Goal: Task Accomplishment & Management: Use online tool/utility

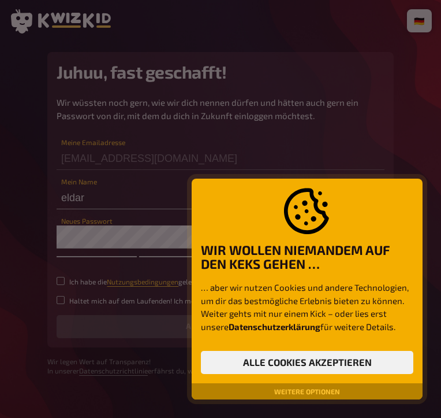
click at [319, 361] on button "Alle Cookies akzeptieren" at bounding box center [307, 362] width 213 height 23
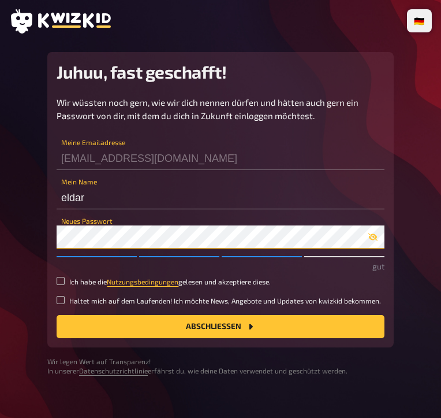
scroll to position [13, 0]
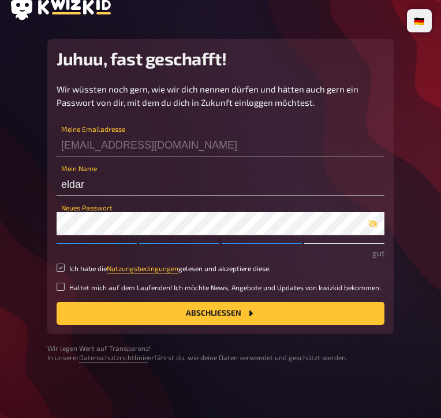
click at [59, 266] on input "Ich habe die Nutzungsbedingungen gelesen und akzeptiere diese." at bounding box center [61, 267] width 8 height 8
checkbox input "true"
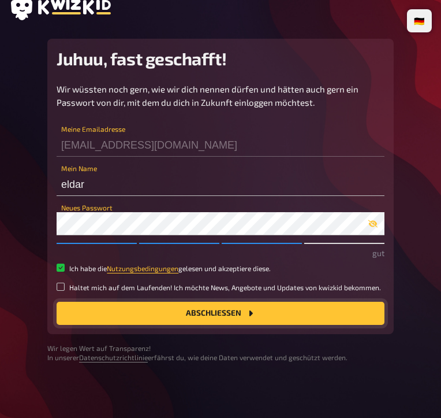
click at [187, 303] on button "Abschließen" at bounding box center [221, 313] width 328 height 23
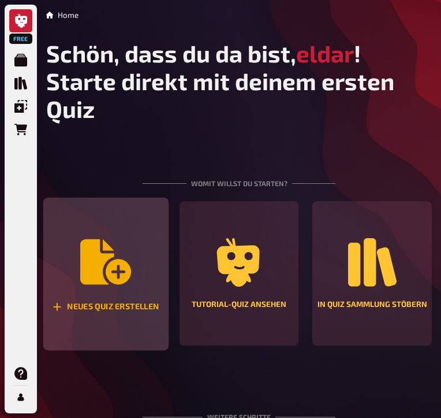
click at [118, 299] on div "Neues Quiz erstellen" at bounding box center [105, 274] width 125 height 153
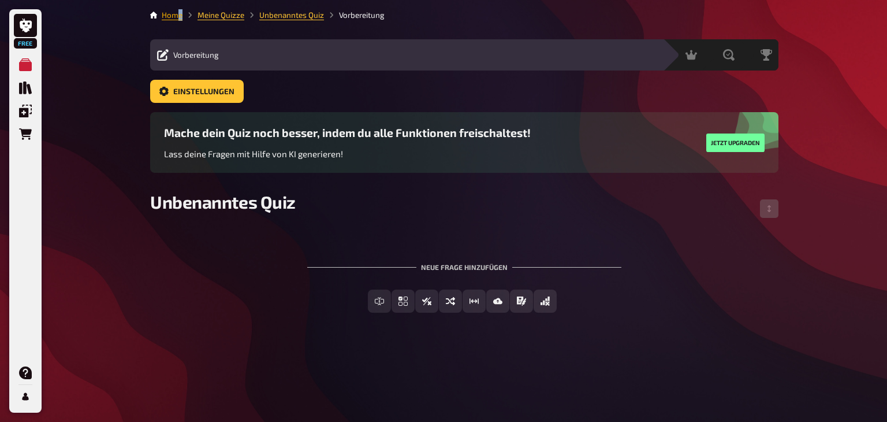
drag, startPoint x: 183, startPoint y: 16, endPoint x: 169, endPoint y: 14, distance: 13.9
click at [169, 14] on ol "Home Meine Quizze Unbenanntes Quiz Vorbereitung" at bounding box center [273, 15] width 223 height 12
click at [169, 14] on link "Home" at bounding box center [172, 14] width 21 height 9
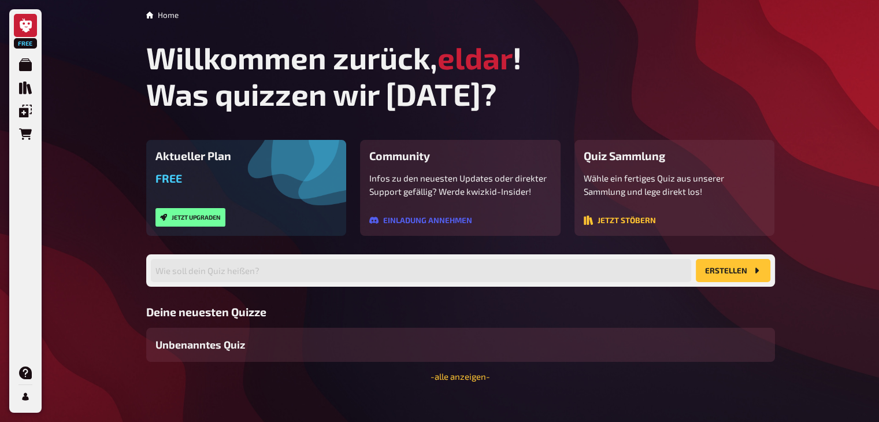
scroll to position [16, 0]
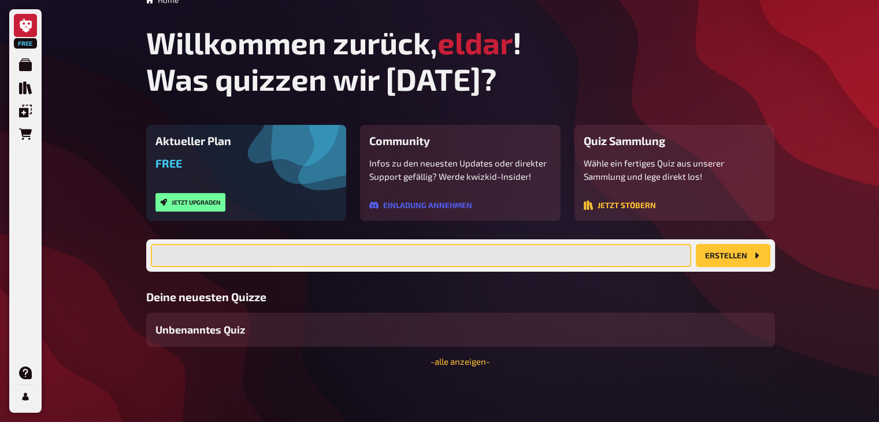
click at [193, 252] on input "text" at bounding box center [421, 255] width 540 height 23
type input "Copywriting"
click at [441, 244] on button "Erstellen" at bounding box center [732, 255] width 75 height 23
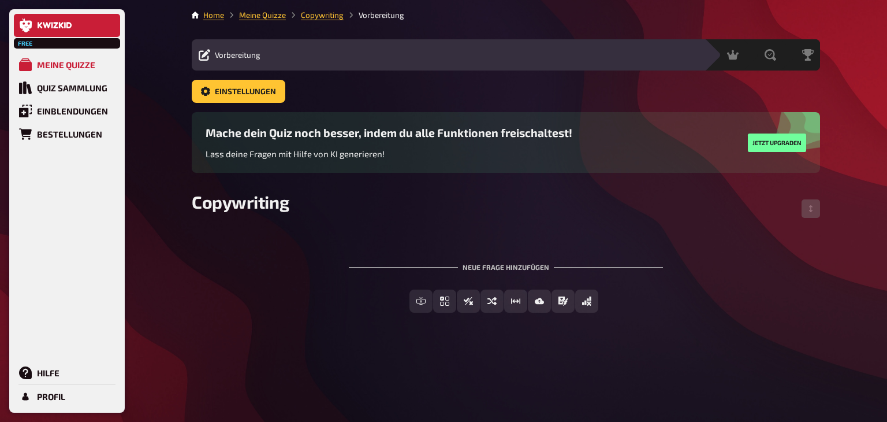
click at [63, 31] on link at bounding box center [67, 25] width 106 height 23
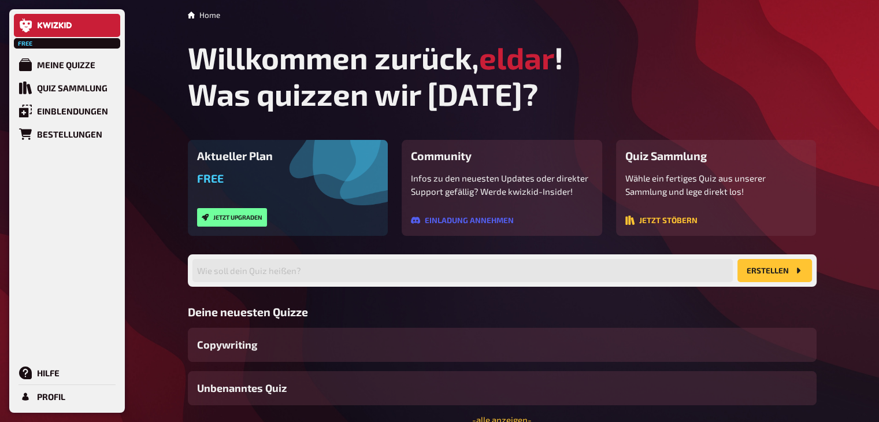
click at [65, 28] on icon at bounding box center [55, 25] width 35 height 7
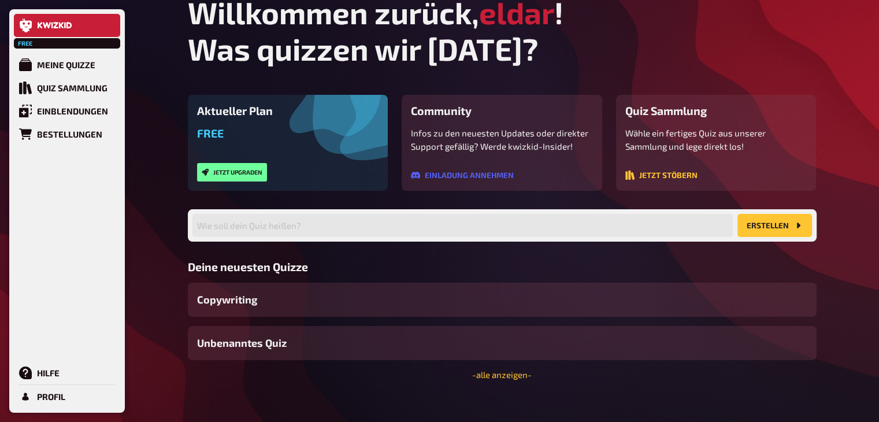
scroll to position [46, 0]
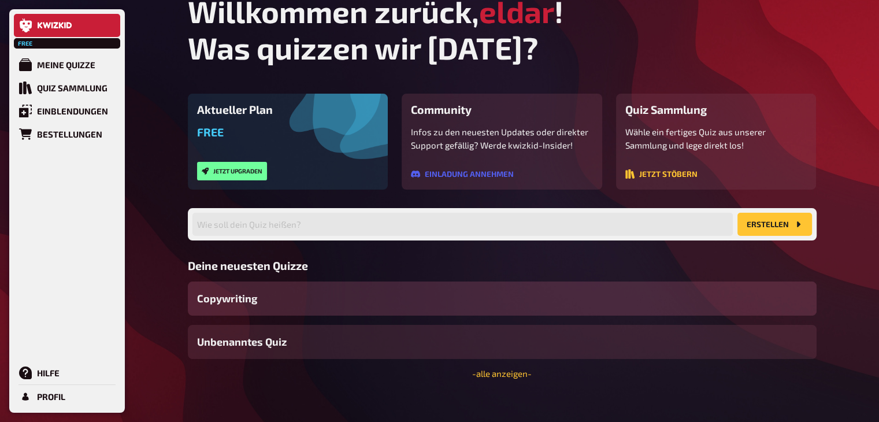
click at [239, 292] on span "Copywriting" at bounding box center [227, 299] width 60 height 16
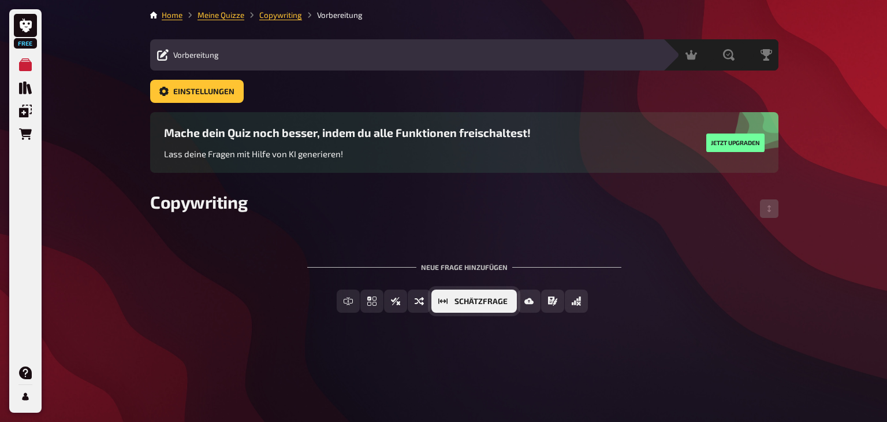
click at [441, 293] on button "Schätzfrage" at bounding box center [473, 300] width 85 height 23
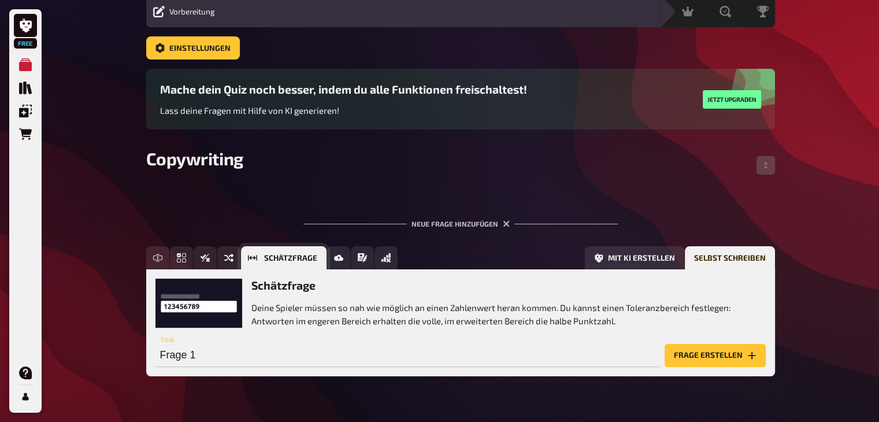
scroll to position [72, 0]
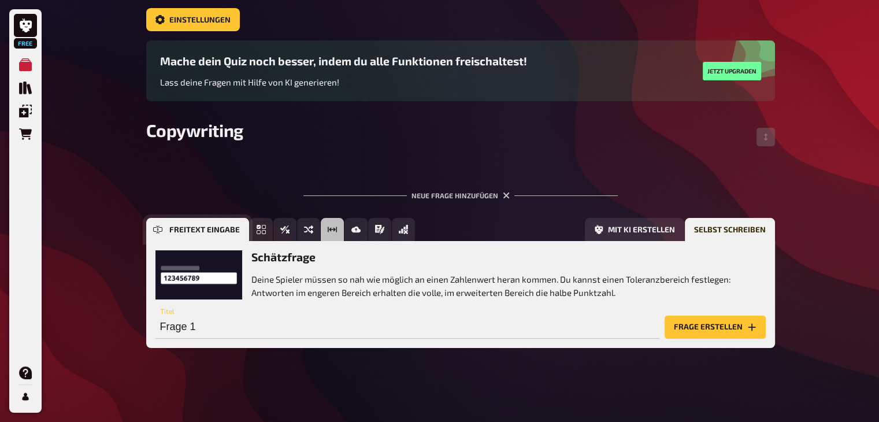
click at [164, 234] on button "Freitext Eingabe" at bounding box center [197, 229] width 103 height 23
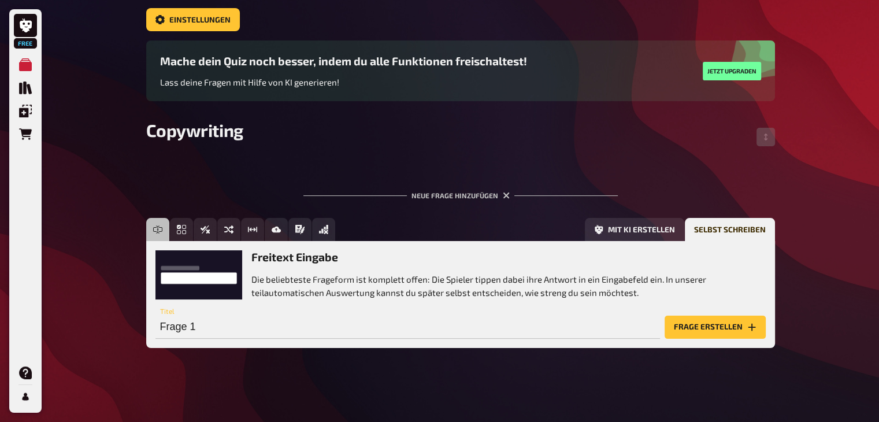
click at [366, 281] on p "Die beliebteste Frageform ist komplett offen: Die Spieler tippen dabei ihre Ant…" at bounding box center [508, 286] width 514 height 26
click at [284, 256] on h3 "Freitext Eingabe" at bounding box center [508, 256] width 514 height 13
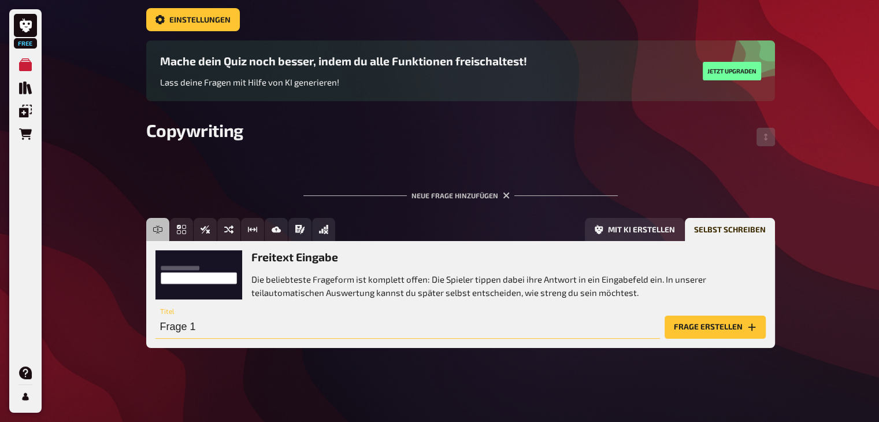
click at [360, 334] on input "Frage 1" at bounding box center [407, 326] width 504 height 23
click at [298, 252] on h3 "Freitext Eingabe" at bounding box center [508, 256] width 514 height 13
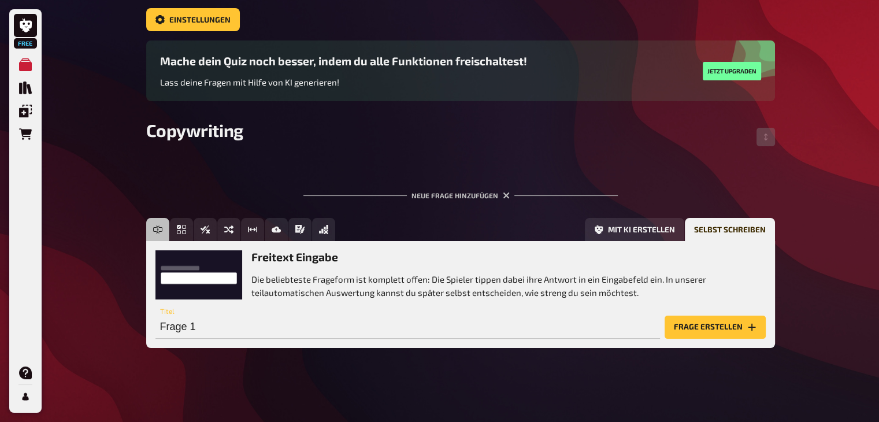
click at [294, 285] on p "Die beliebteste Frageform ist komplett offen: Die Spieler tippen dabei ihre Ant…" at bounding box center [508, 286] width 514 height 26
click at [243, 328] on input "Frage 1" at bounding box center [407, 326] width 504 height 23
type input "W"
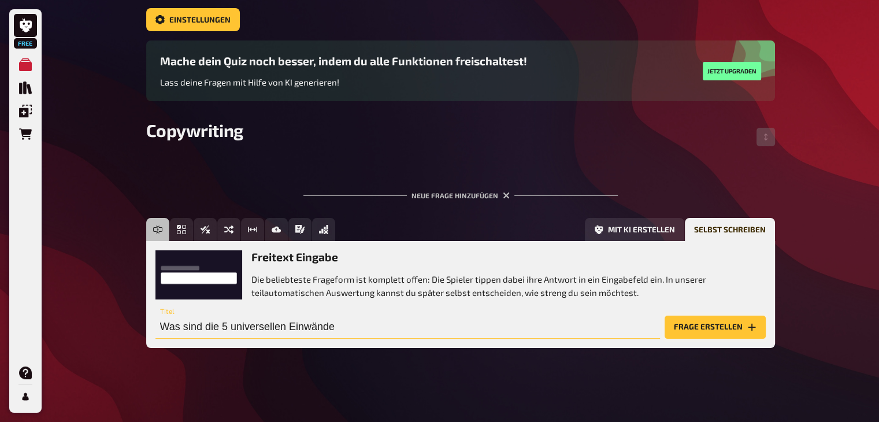
type input "Was sind die 5 universellen Einwände"
click at [441, 323] on button "Frage erstellen" at bounding box center [714, 326] width 101 height 23
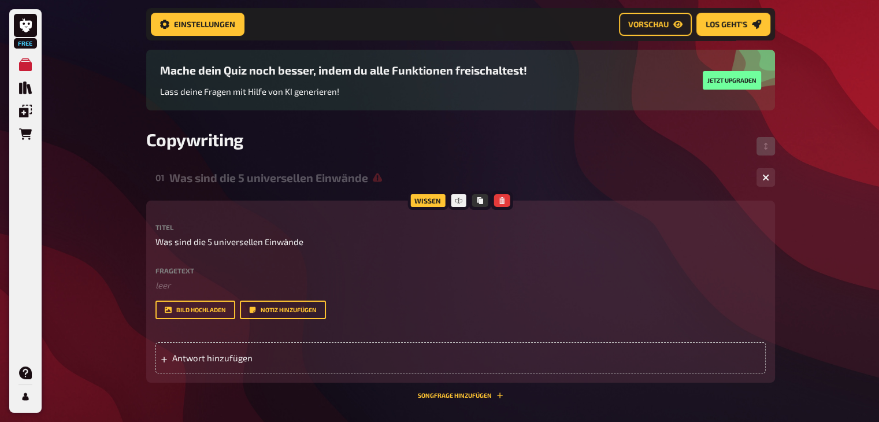
scroll to position [153, 0]
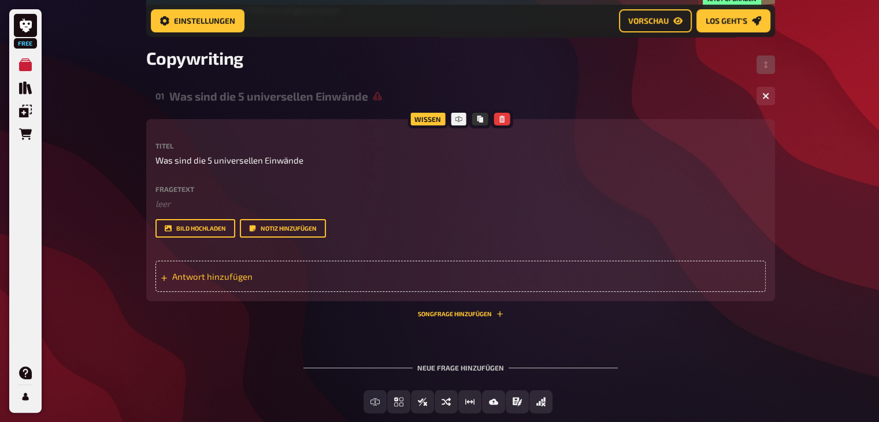
click at [241, 266] on div "Antwort hinzufügen" at bounding box center [460, 276] width 610 height 31
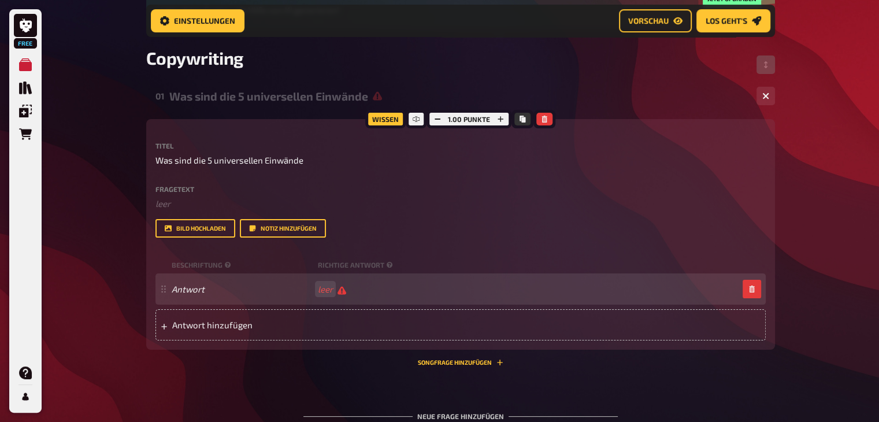
click at [344, 287] on div "Antwort leer" at bounding box center [455, 289] width 566 height 11
click at [356, 288] on div "Antwort leer" at bounding box center [455, 289] width 566 height 11
click at [410, 295] on div "Antwort Ich habe keine Zeit." at bounding box center [460, 288] width 610 height 31
click at [415, 282] on div "Antwort Ich habe keine Zeit." at bounding box center [460, 288] width 610 height 31
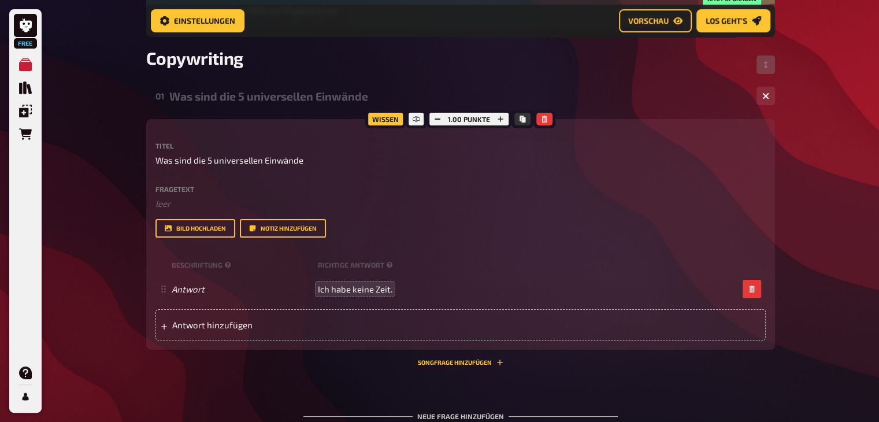
drag, startPoint x: 415, startPoint y: 282, endPoint x: 365, endPoint y: 294, distance: 51.0
click at [365, 294] on div "Antwort Ich habe keine Zeit." at bounding box center [460, 288] width 610 height 31
click at [365, 294] on span "Ich habe keine Zeit." at bounding box center [355, 289] width 75 height 10
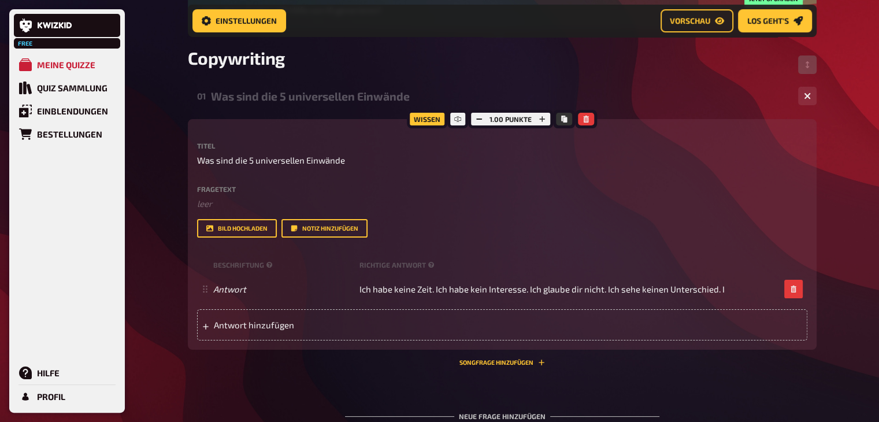
click at [441, 225] on div "Bild hochladen Notiz hinzufügen" at bounding box center [502, 228] width 610 height 18
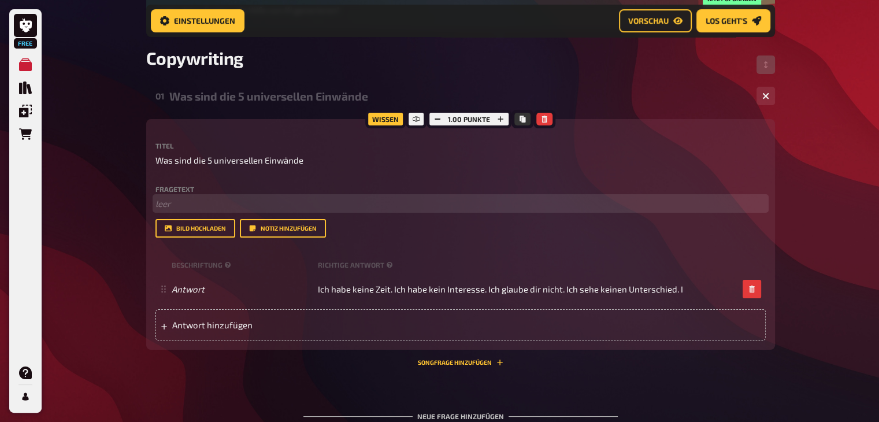
click at [178, 199] on p "﻿ leer" at bounding box center [460, 203] width 610 height 13
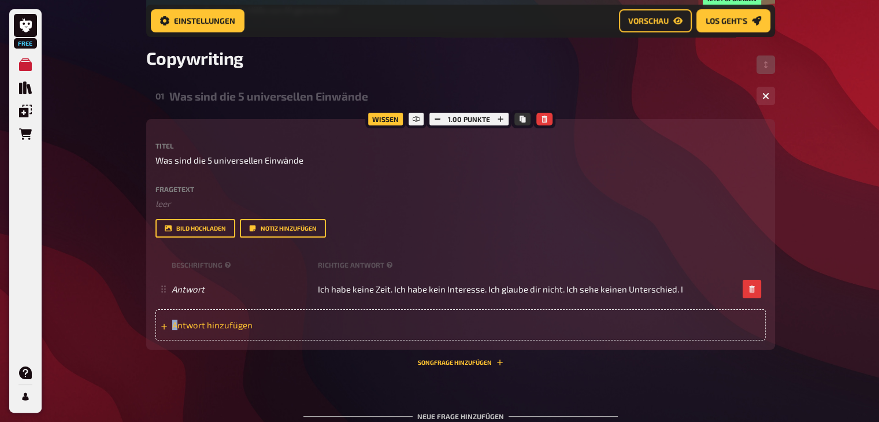
drag, startPoint x: 176, startPoint y: 343, endPoint x: 166, endPoint y: 330, distance: 15.6
click at [166, 330] on div "Wissen 1.00 Punkte Titel Was sind die 5 universellen Einwände Fragetext ﻿ leer …" at bounding box center [460, 234] width 628 height 230
click at [166, 330] on div "Antwort hinzufügen" at bounding box center [460, 324] width 610 height 31
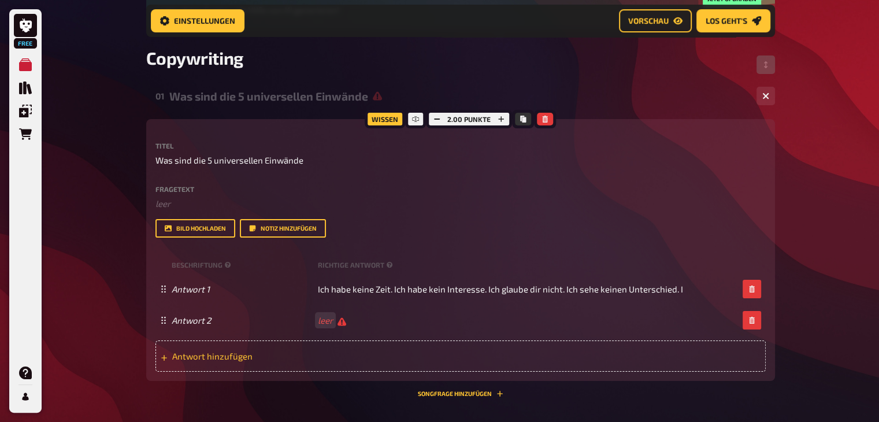
click at [163, 359] on icon at bounding box center [164, 358] width 6 height 6
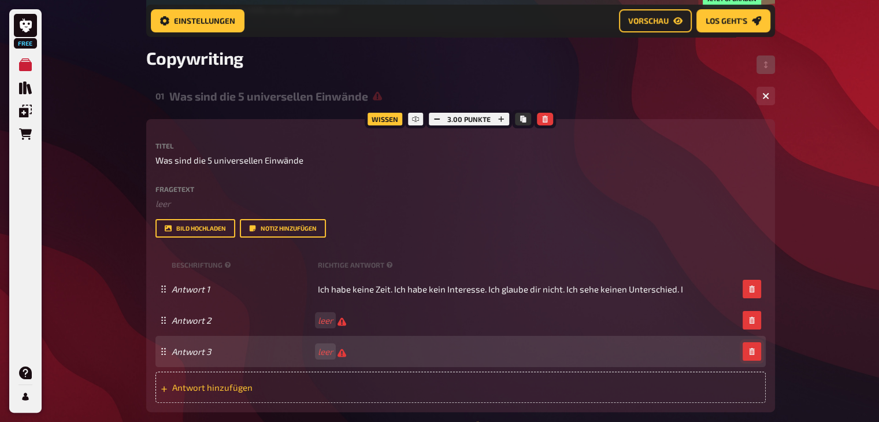
scroll to position [152, 0]
click at [441, 349] on icon "button" at bounding box center [751, 351] width 5 height 7
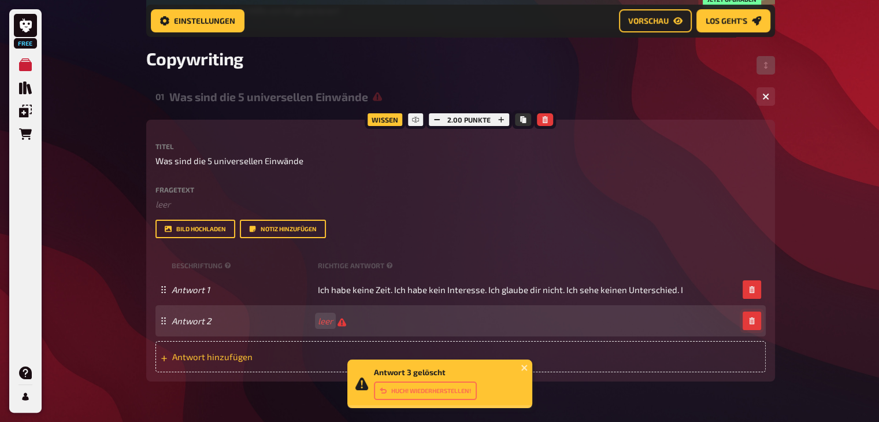
click at [441, 317] on button "button" at bounding box center [751, 320] width 18 height 18
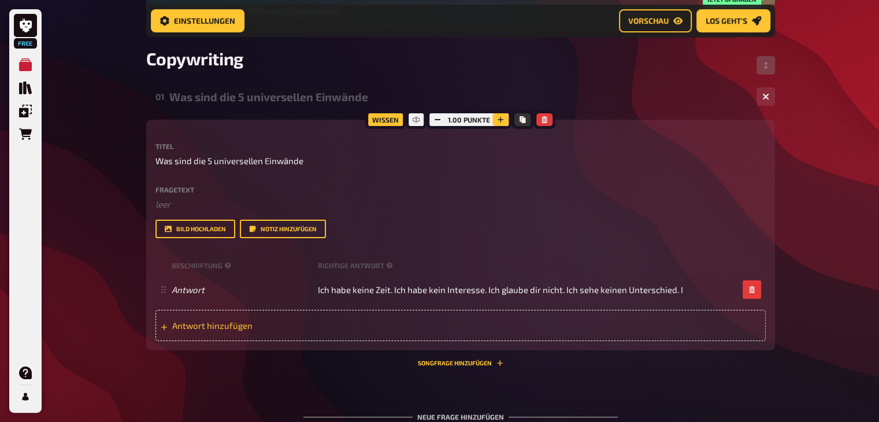
click at [441, 117] on icon "button" at bounding box center [500, 119] width 7 height 7
click at [435, 116] on icon "button" at bounding box center [437, 119] width 7 height 7
click at [441, 13] on button "Vorschau" at bounding box center [655, 20] width 73 height 23
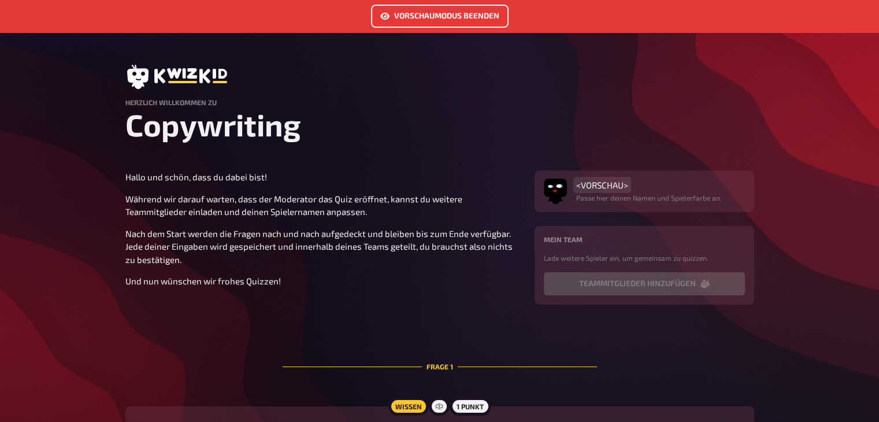
click at [441, 190] on span "<VORSCHAU>" at bounding box center [602, 185] width 52 height 10
click at [441, 259] on p "Lade weitere Spieler ein, um gemeinsam zu quizzen." at bounding box center [644, 257] width 201 height 10
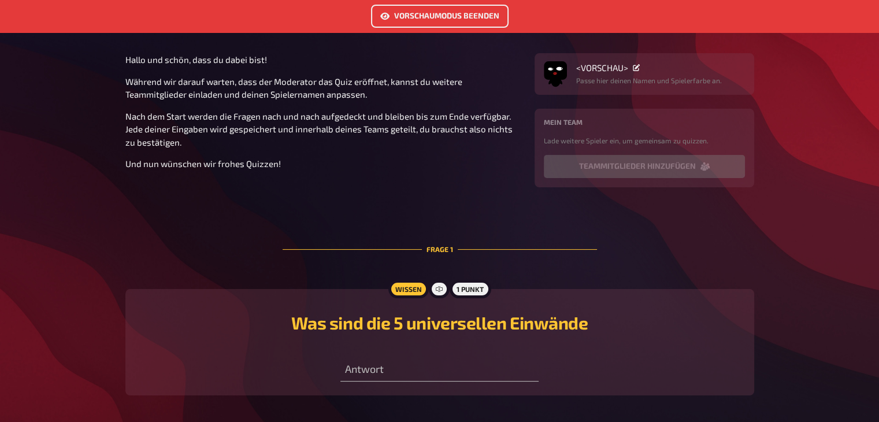
scroll to position [166, 0]
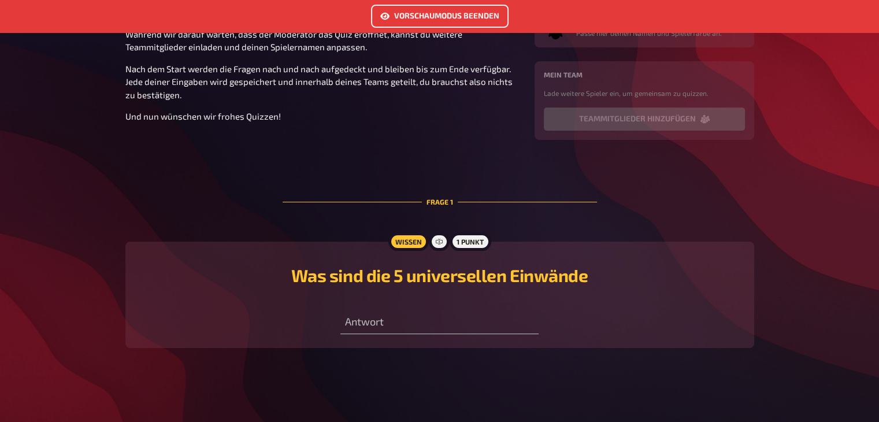
click at [386, 337] on div "Wissen 1 Punkt Was sind die 5 universellen Einwände Antwort" at bounding box center [439, 294] width 628 height 106
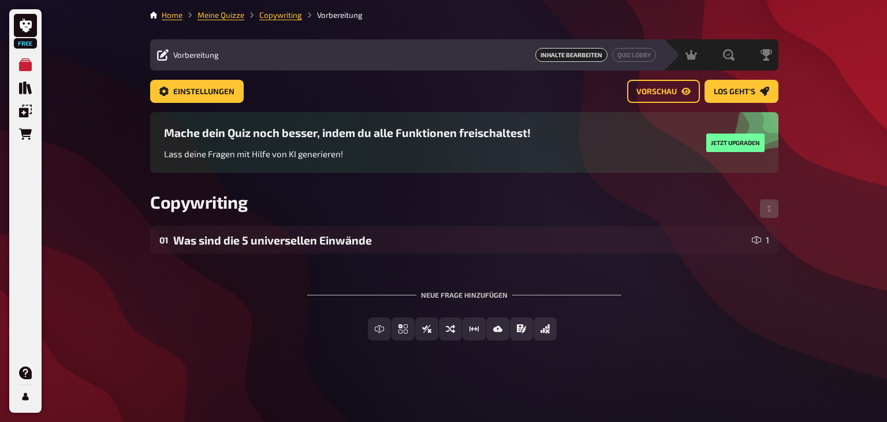
click at [441, 255] on div "01 Was sind die 5 universellen Einwände 1 To pick up a draggable item, press th…" at bounding box center [464, 292] width 628 height 133
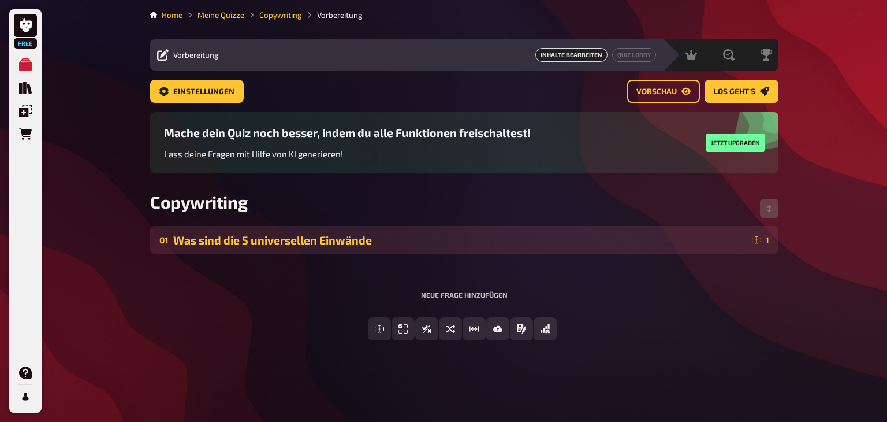
click at [325, 230] on div "01 Was sind die 5 universellen Einwände 1" at bounding box center [464, 240] width 628 height 28
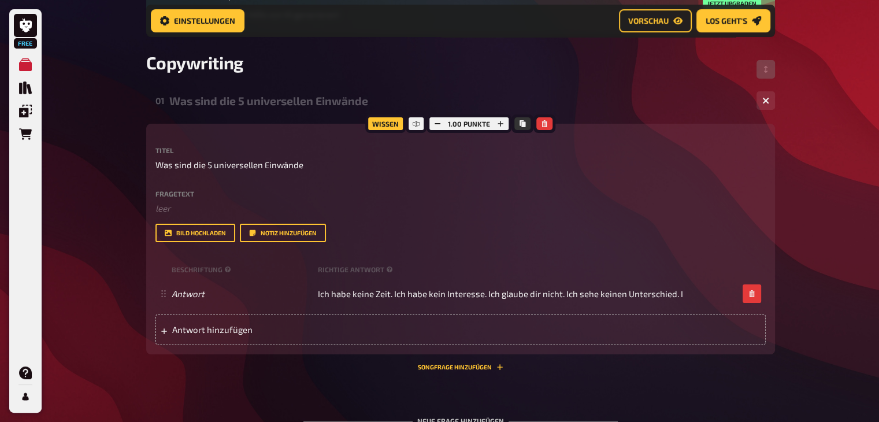
scroll to position [176, 0]
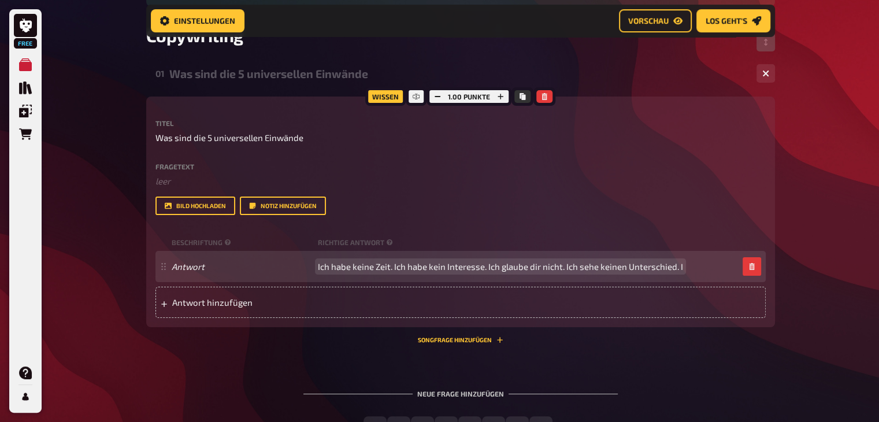
click at [441, 271] on span "Ich habe keine Zeit. Ich habe kein Interesse. Ich glaube dir nicht. Ich sehe ke…" at bounding box center [500, 266] width 365 height 10
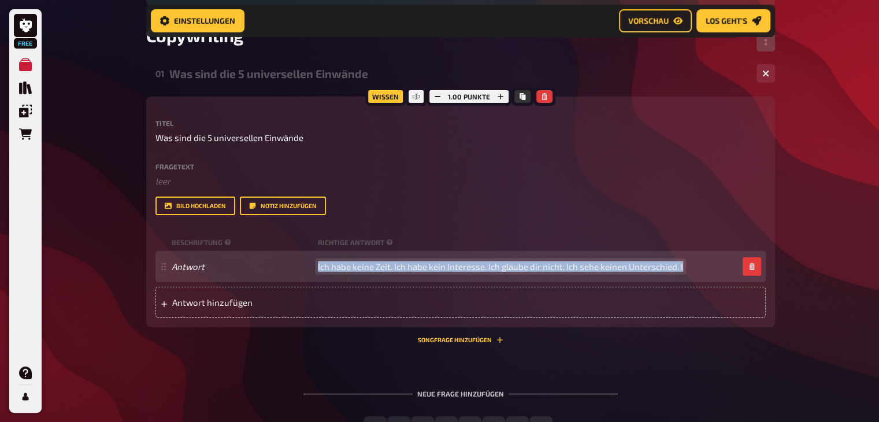
click at [441, 271] on span "Ich habe keine Zeit. Ich habe kein Interesse. Ich glaube dir nicht. Ich sehe ke…" at bounding box center [500, 266] width 365 height 10
click at [441, 267] on icon "button" at bounding box center [751, 266] width 7 height 7
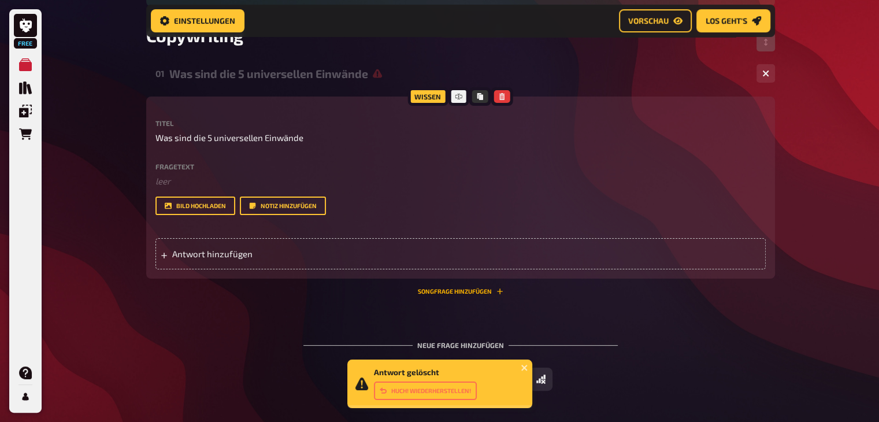
click at [441, 289] on button "Songfrage hinzufügen" at bounding box center [460, 291] width 85 height 7
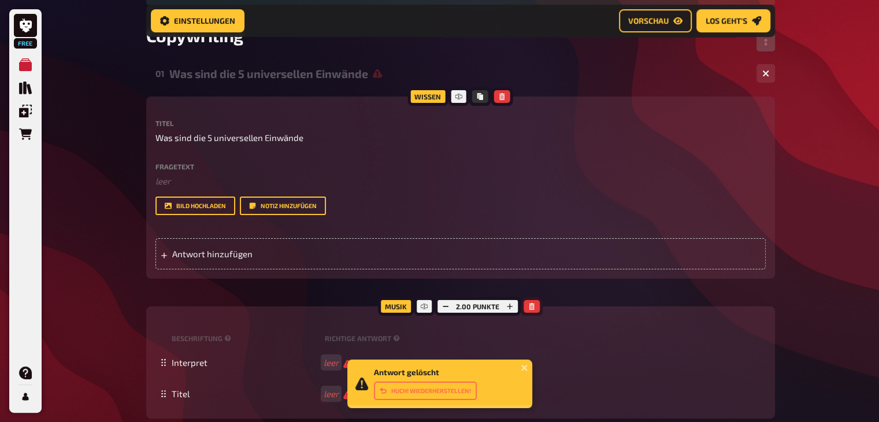
click at [441, 304] on button "button" at bounding box center [531, 306] width 16 height 13
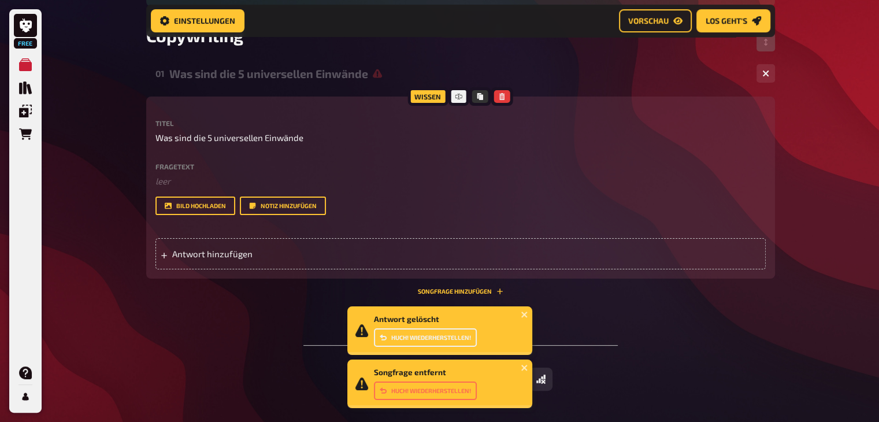
scroll to position [220, 0]
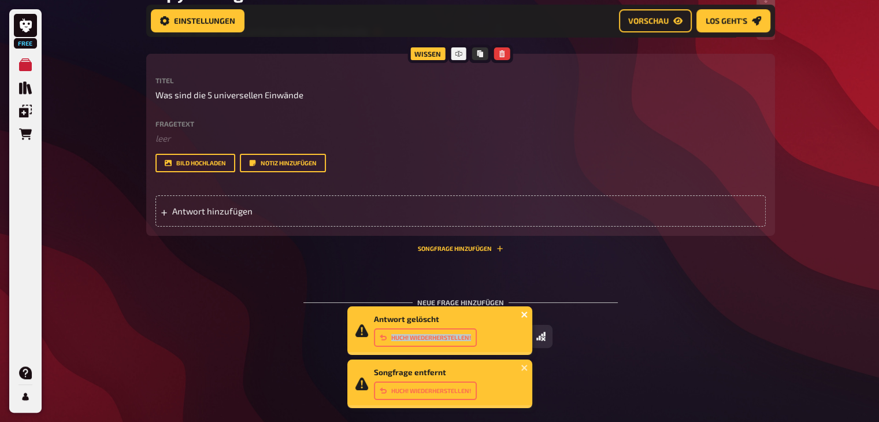
click at [441, 314] on div "Antwort gelöscht Huch! Wiederherstellen!" at bounding box center [439, 330] width 185 height 49
click at [441, 314] on icon "close" at bounding box center [524, 314] width 8 height 9
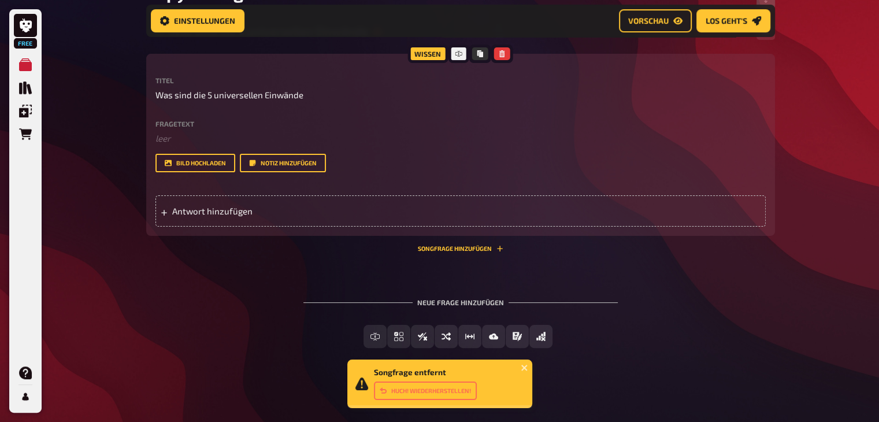
click at [441, 362] on div "Songfrage entfernt Huch! Wiederherstellen!" at bounding box center [439, 383] width 185 height 49
click at [441, 364] on icon "close" at bounding box center [524, 367] width 8 height 9
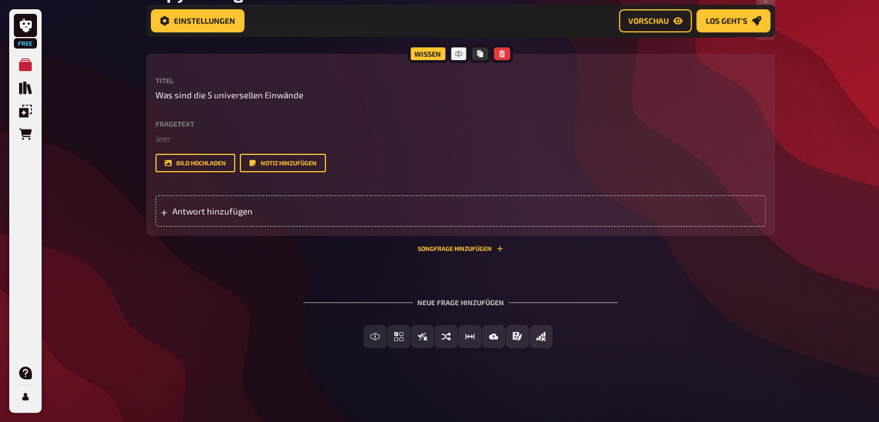
click at [441, 305] on div "Neue Frage hinzufügen" at bounding box center [460, 298] width 314 height 36
click at [441, 302] on div "Neue Frage hinzufügen" at bounding box center [460, 298] width 314 height 36
click at [441, 297] on div "Neue Frage hinzufügen" at bounding box center [460, 298] width 314 height 36
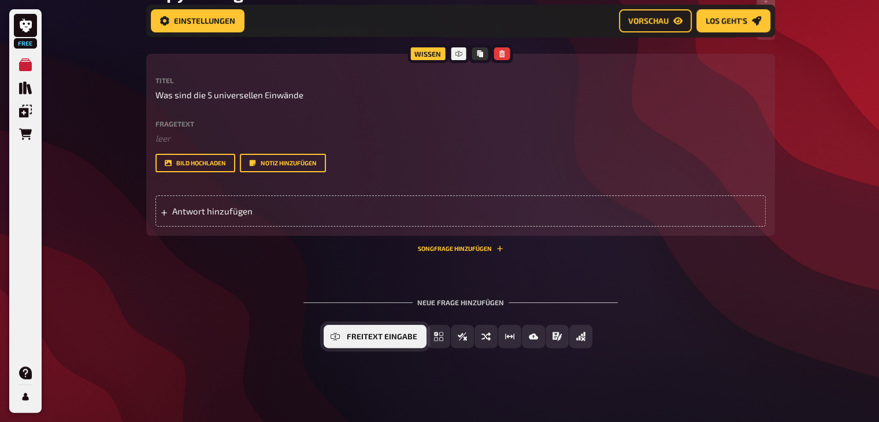
click at [373, 330] on button "Freitext Eingabe" at bounding box center [374, 336] width 103 height 23
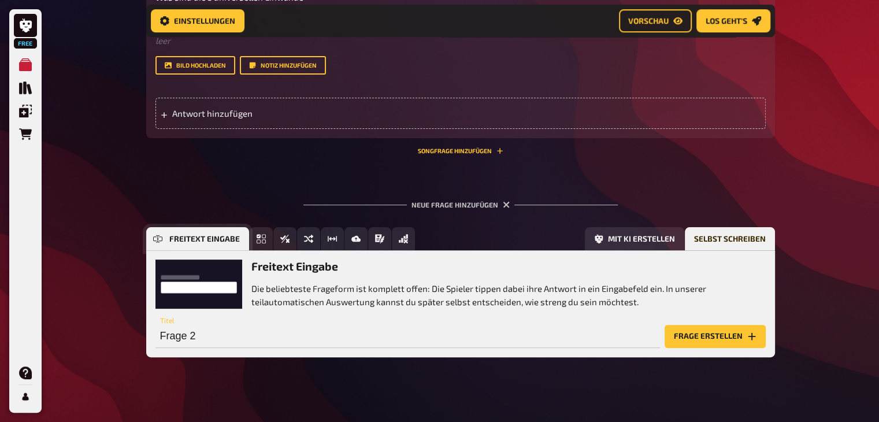
scroll to position [326, 0]
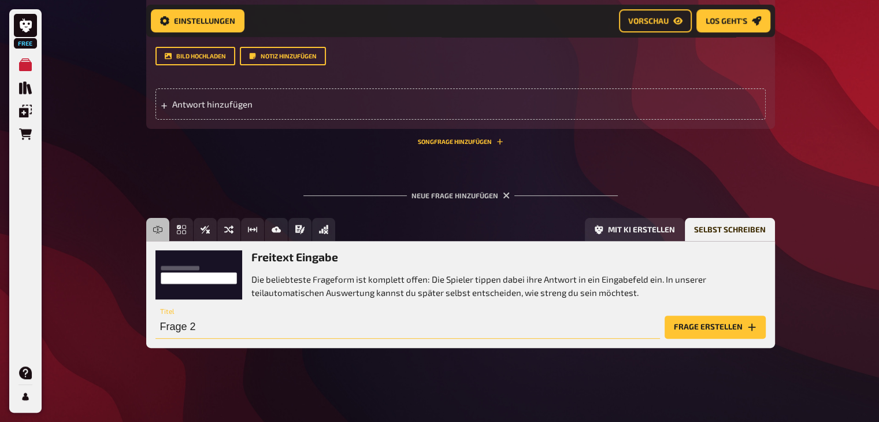
click at [236, 329] on input "Frage 2" at bounding box center [407, 326] width 504 height 23
type input "Was sind die Copywriting Werkzeuge"
click at [441, 326] on button "Frage erstellen" at bounding box center [714, 326] width 101 height 23
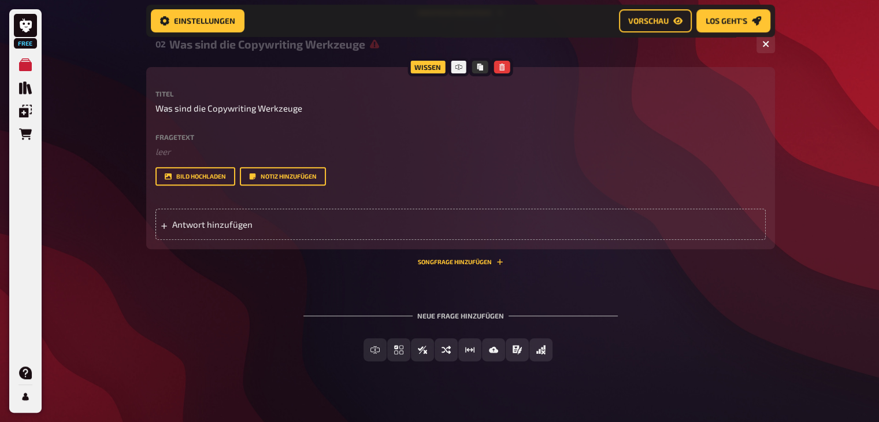
scroll to position [468, 0]
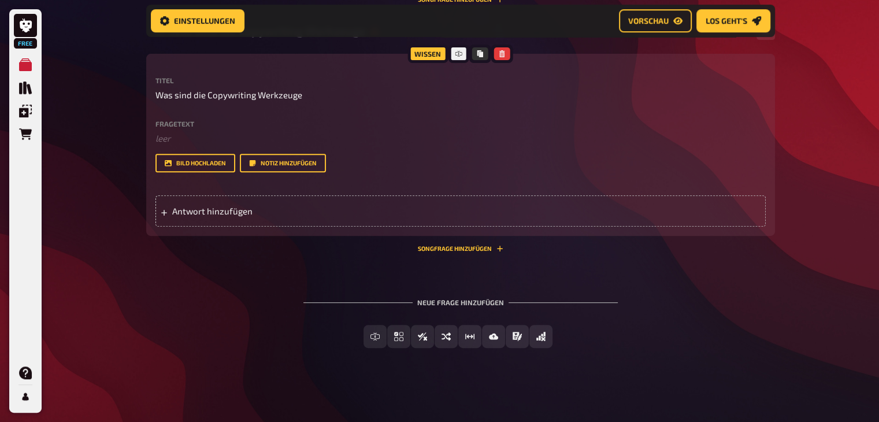
click at [441, 300] on div "Neue Frage hinzufügen" at bounding box center [460, 298] width 314 height 36
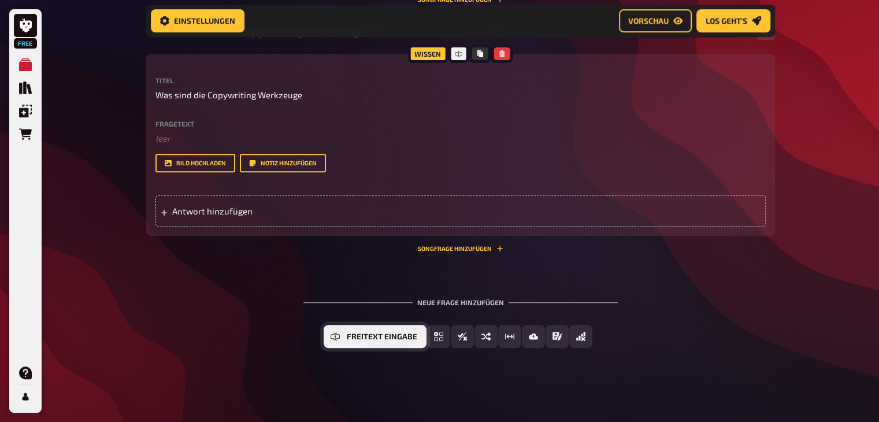
click at [335, 336] on icon "Freitext Eingabe" at bounding box center [334, 336] width 9 height 9
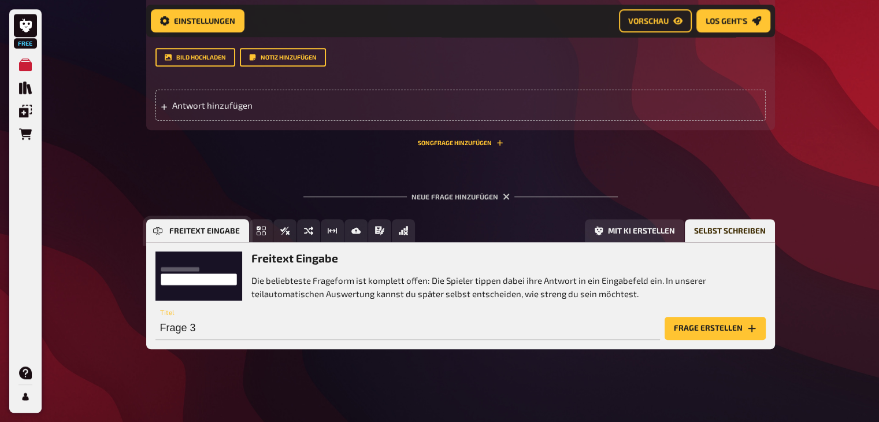
scroll to position [575, 0]
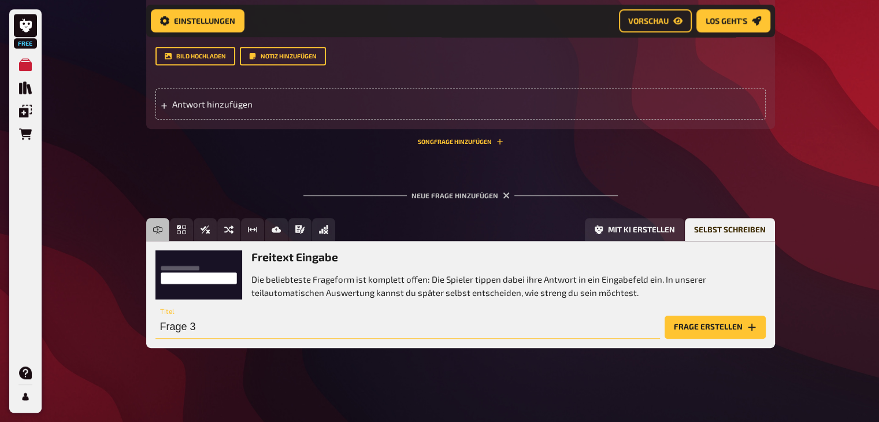
click at [220, 323] on input "Frage 3" at bounding box center [407, 326] width 504 height 23
type input "Beschreibe das AIDA Prinzip. Gebe zu jedem Buchstaben eine genaue Erklärung"
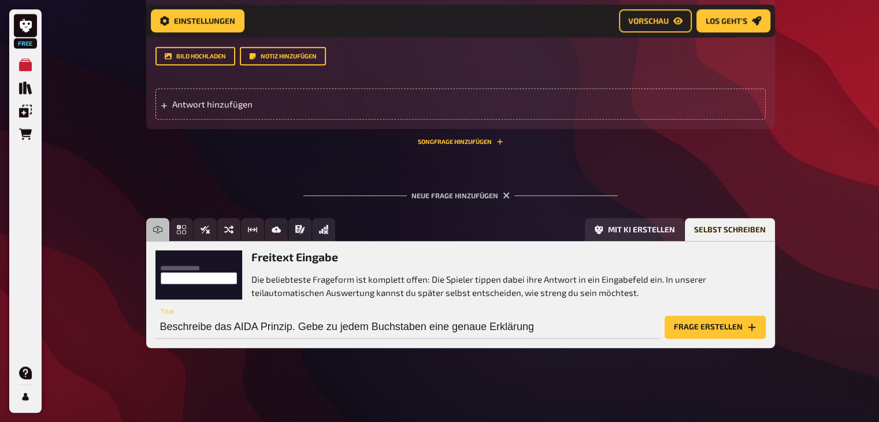
click at [441, 317] on button "Frage erstellen" at bounding box center [714, 326] width 101 height 23
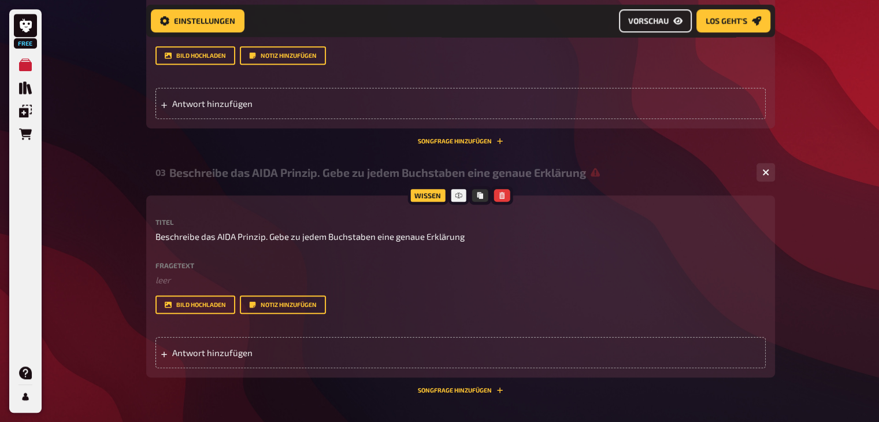
click at [441, 31] on button "Vorschau" at bounding box center [655, 20] width 73 height 23
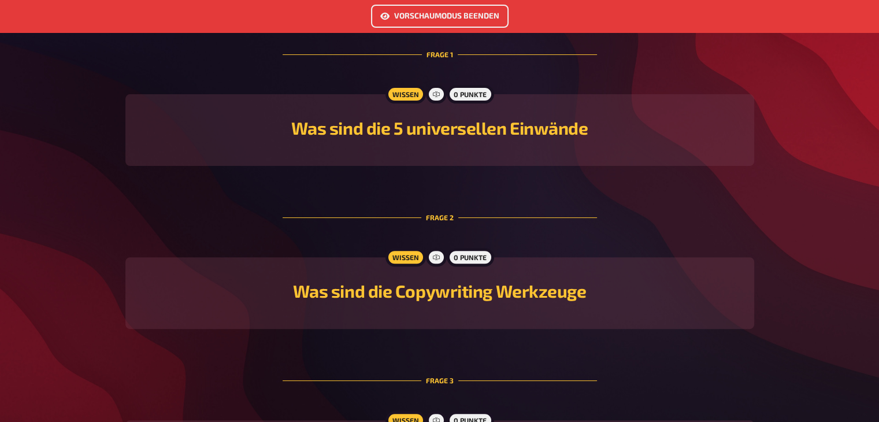
scroll to position [313, 0]
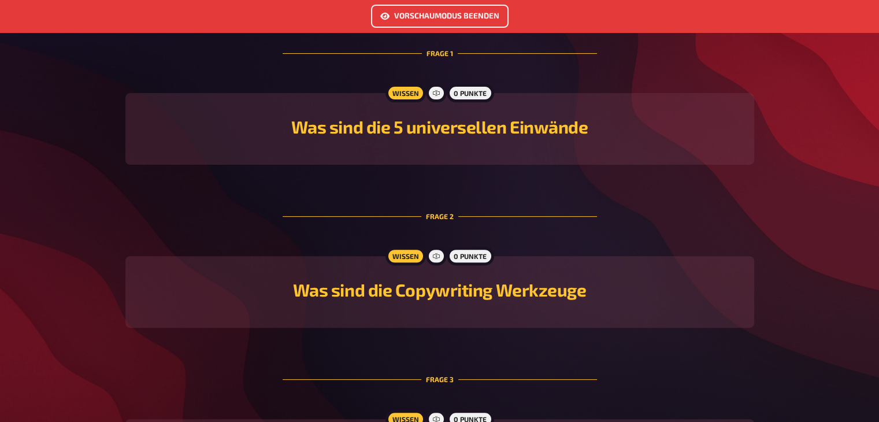
click at [438, 144] on div "Wissen 0 Punkte Was sind die 5 universellen Einwände" at bounding box center [439, 129] width 628 height 72
click at [433, 160] on div "Wissen 0 Punkte Was sind die 5 universellen Einwände" at bounding box center [439, 129] width 628 height 72
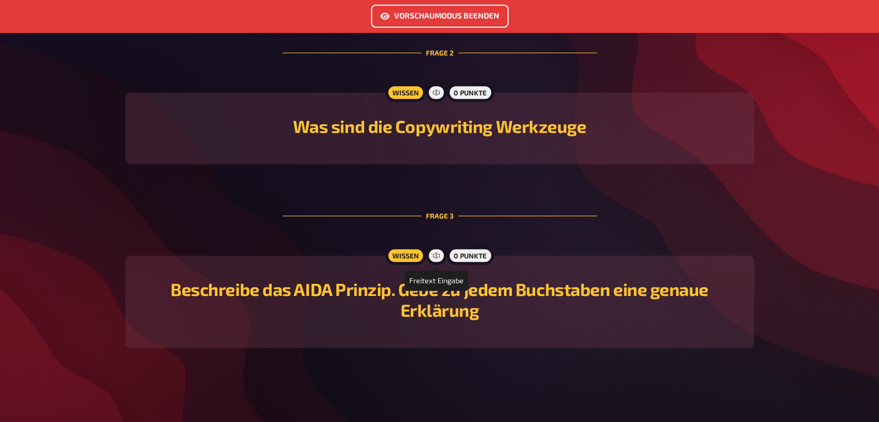
scroll to position [478, 0]
click at [441, 258] on div "0 Punkte" at bounding box center [470, 255] width 47 height 18
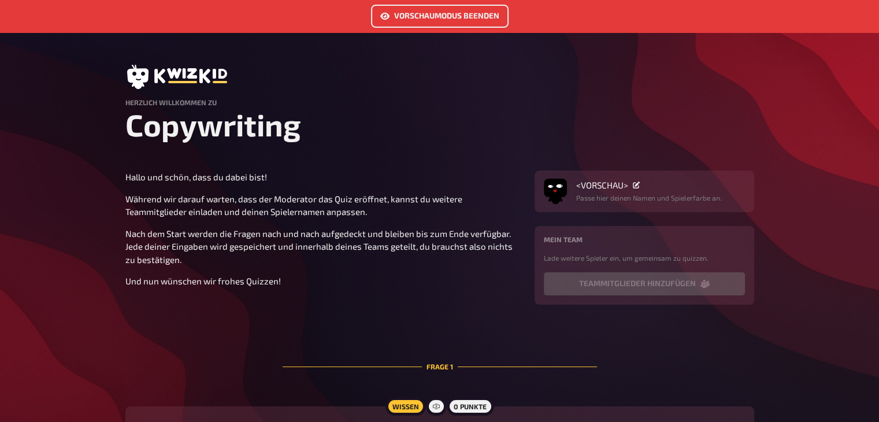
scroll to position [0, 0]
drag, startPoint x: 435, startPoint y: 32, endPoint x: 437, endPoint y: 21, distance: 11.1
click at [437, 21] on button "Vorschaumodus beenden" at bounding box center [439, 16] width 137 height 23
